Goal: Task Accomplishment & Management: Use online tool/utility

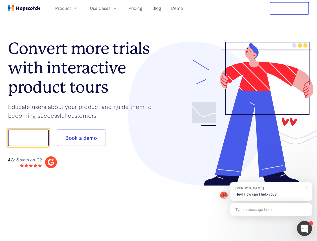
click at [159, 121] on div at bounding box center [234, 114] width 151 height 144
click at [71, 8] on span "Product" at bounding box center [63, 8] width 16 height 6
click at [110, 8] on span "Use Cases" at bounding box center [100, 8] width 21 height 6
click at [290, 8] on button "Free Trial" at bounding box center [289, 8] width 39 height 13
click at [28, 138] on button "Show me!" at bounding box center [28, 138] width 41 height 17
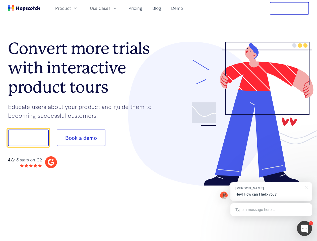
click at [81, 138] on button "Book a demo" at bounding box center [81, 138] width 49 height 17
click at [305, 229] on div at bounding box center [304, 228] width 15 height 15
click at [271, 192] on div "[PERSON_NAME] Hey! How can I help you?" at bounding box center [272, 191] width 82 height 19
click at [306, 187] on div at bounding box center [265, 136] width 94 height 167
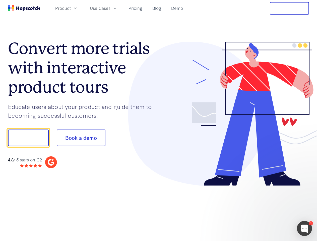
click at [271, 210] on div at bounding box center [265, 171] width 94 height 100
